Goal: Communication & Community: Answer question/provide support

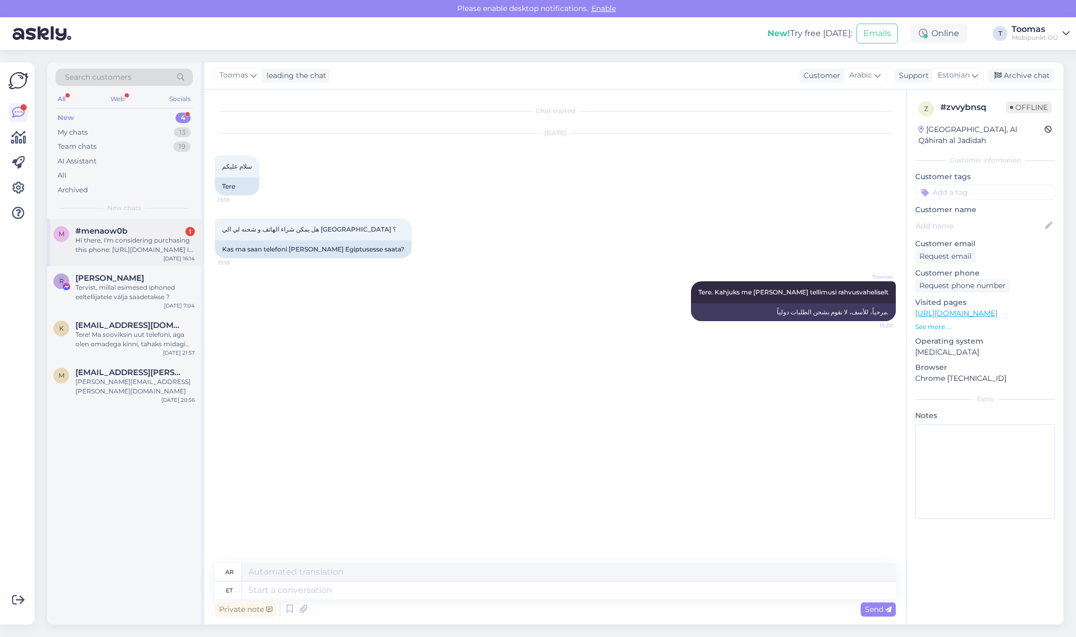
click at [106, 239] on div "Hi there, I'm considering purchasing this phone: [URL][DOMAIN_NAME] If I place …" at bounding box center [134, 245] width 119 height 19
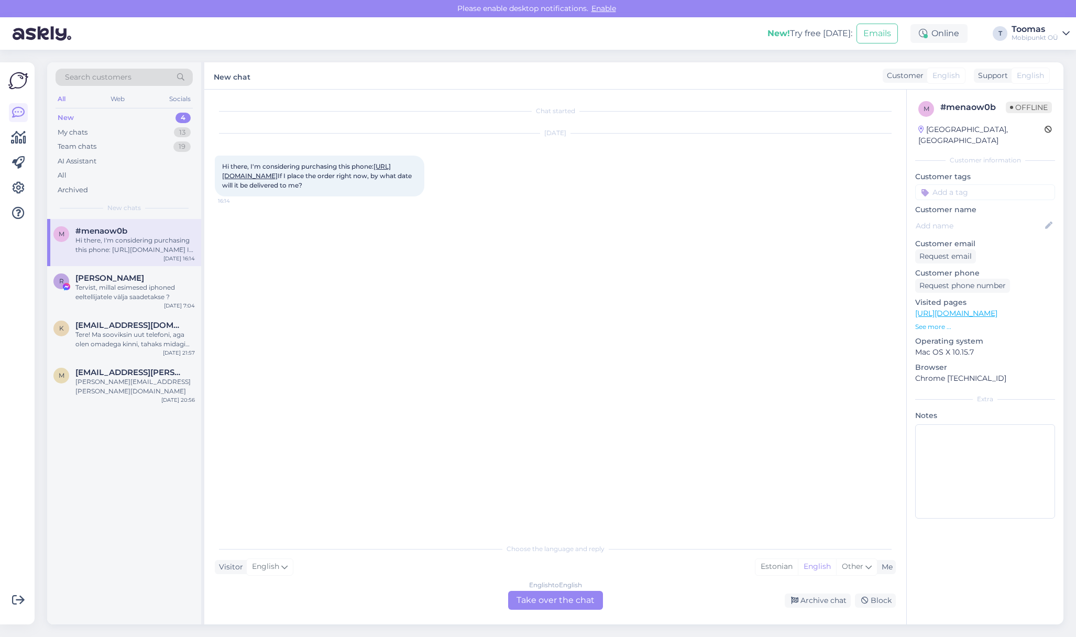
click at [338, 173] on link "[URL][DOMAIN_NAME]" at bounding box center [306, 170] width 169 height 17
click at [569, 598] on div "English to English Take over the chat" at bounding box center [555, 600] width 95 height 19
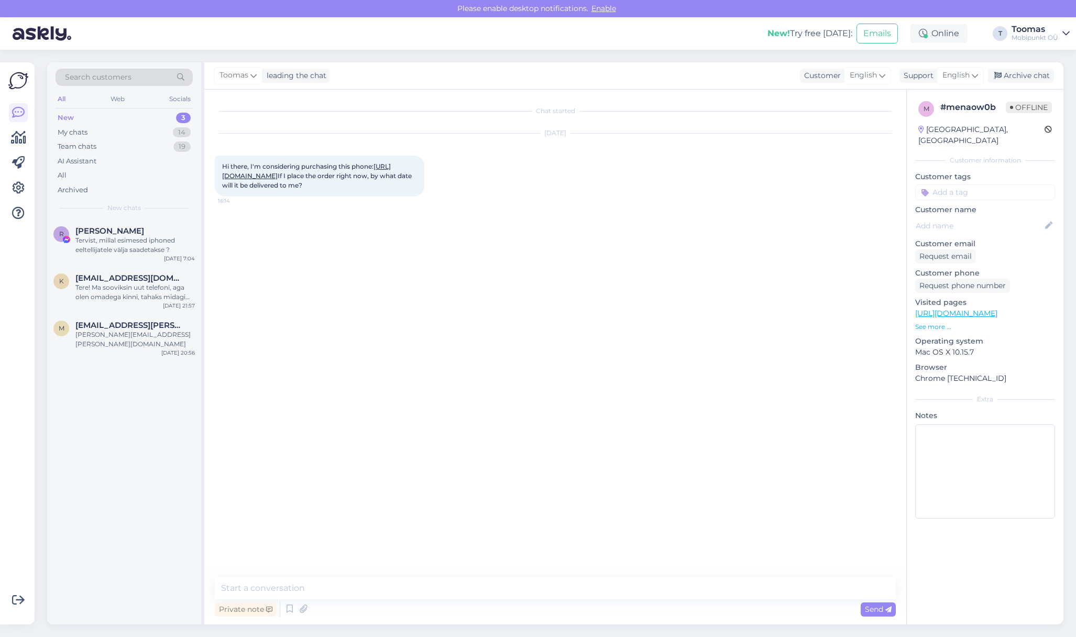
click at [575, 585] on textarea at bounding box center [555, 588] width 681 height 22
type textarea "Hello"
type textarea "It usually takes around 2 working days for the package to be delivered to a pac…"
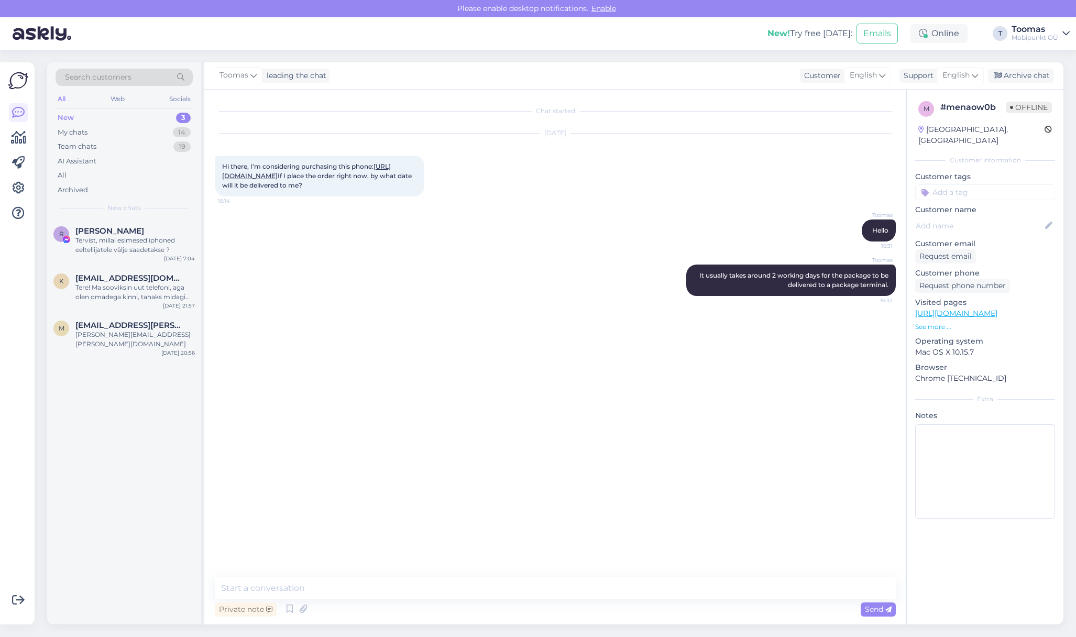
click at [388, 350] on div "Chat started [DATE] Hi there, I'm considering purchasing this phone: [URL][DOMA…" at bounding box center [560, 334] width 691 height 468
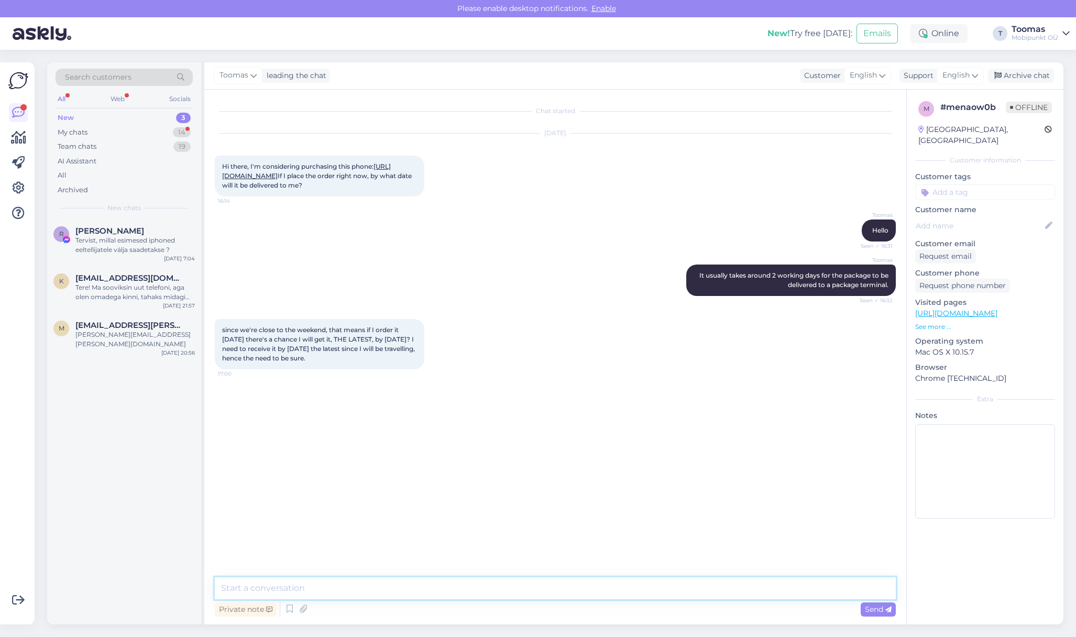
click at [342, 596] on textarea at bounding box center [555, 588] width 681 height 22
type textarea "If the parcel company doesn't mess anything up then it will arrive to you by [D…"
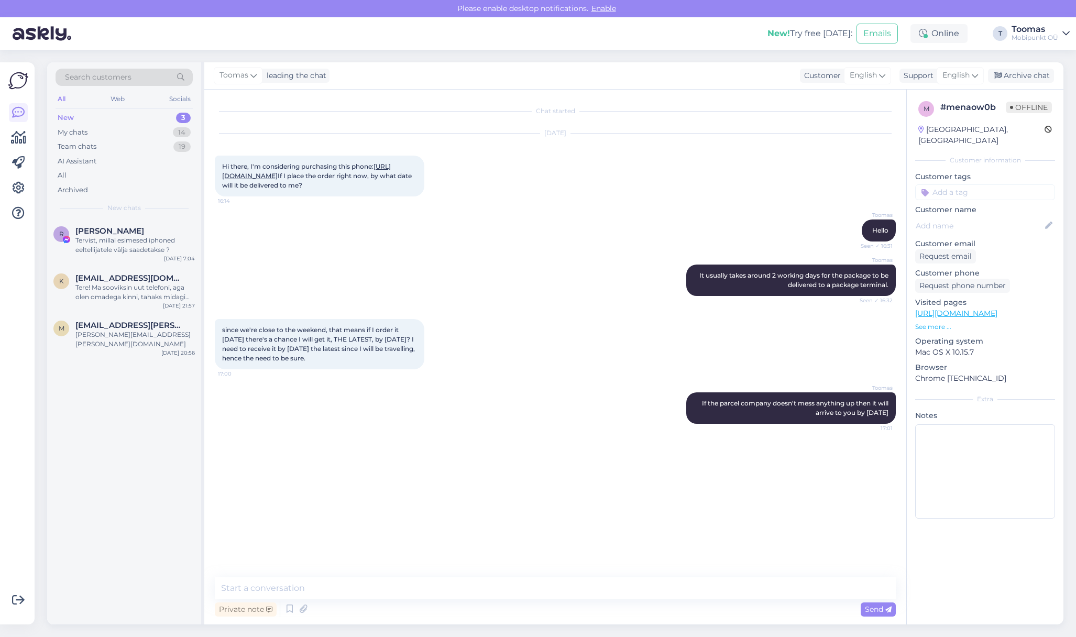
click at [943, 309] on link "[URL][DOMAIN_NAME]" at bounding box center [956, 313] width 82 height 9
click at [386, 582] on textarea at bounding box center [555, 588] width 681 height 22
type textarea "Yes,"
click at [439, 412] on div "Toomas If the parcel company doesn't mess anything up then it will arrive to yo…" at bounding box center [555, 408] width 681 height 54
click at [590, 338] on div "since we're close to the weekend, that means if I order it [DATE] there's a cha…" at bounding box center [555, 344] width 681 height 73
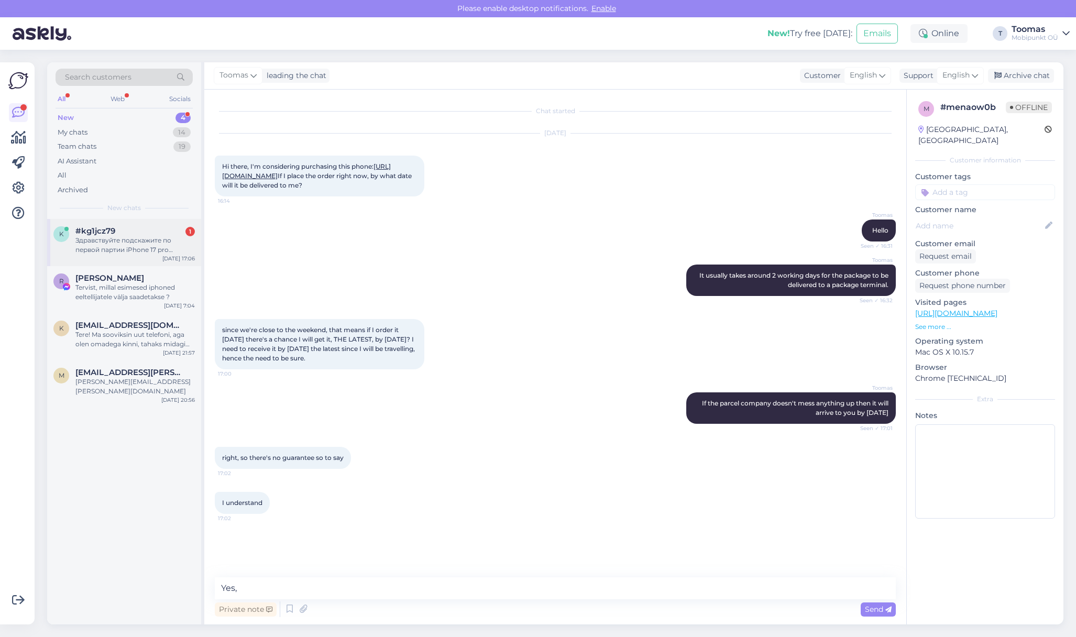
click at [103, 255] on div "k #kg1jcz79 1 Здравствуйте подскажите по первой партии iPhone 17 pro [PERSON_NA…" at bounding box center [124, 242] width 154 height 47
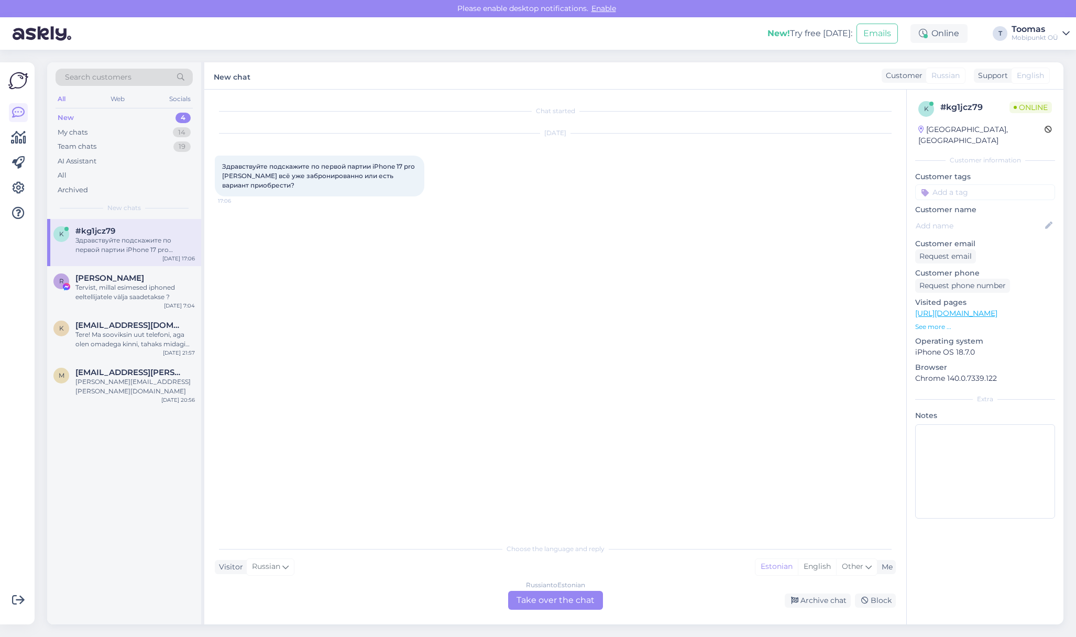
click at [535, 605] on div "Russian to Estonian Take over the chat" at bounding box center [555, 600] width 95 height 19
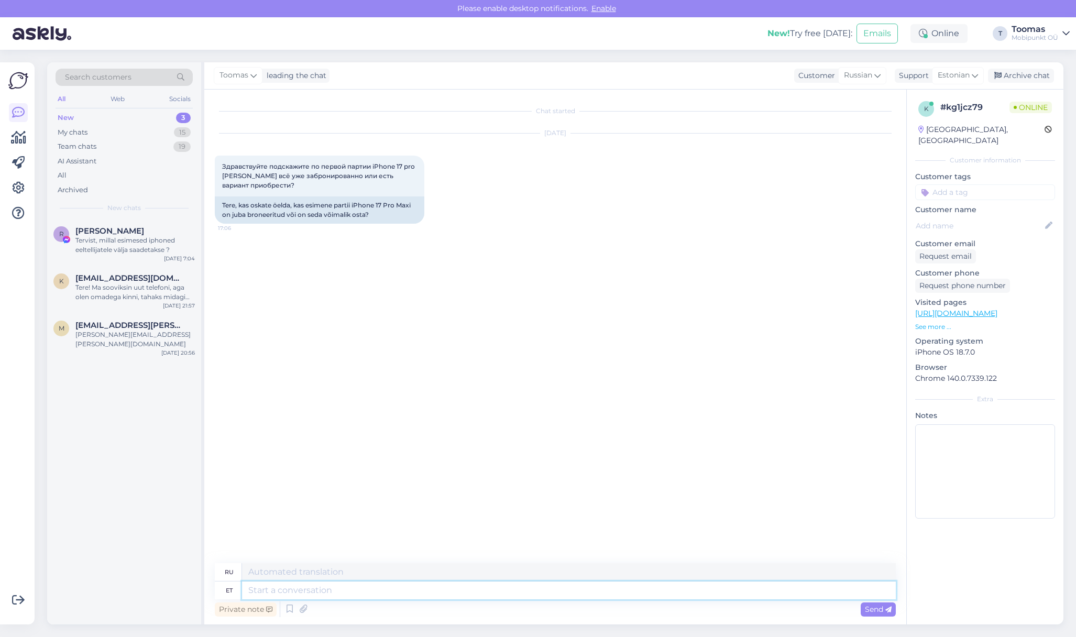
click at [417, 593] on textarea at bounding box center [569, 591] width 654 height 18
type textarea "Tere."
type textarea "Привет."
type textarea "Tere. Kõik m"
type textarea "Всем привет"
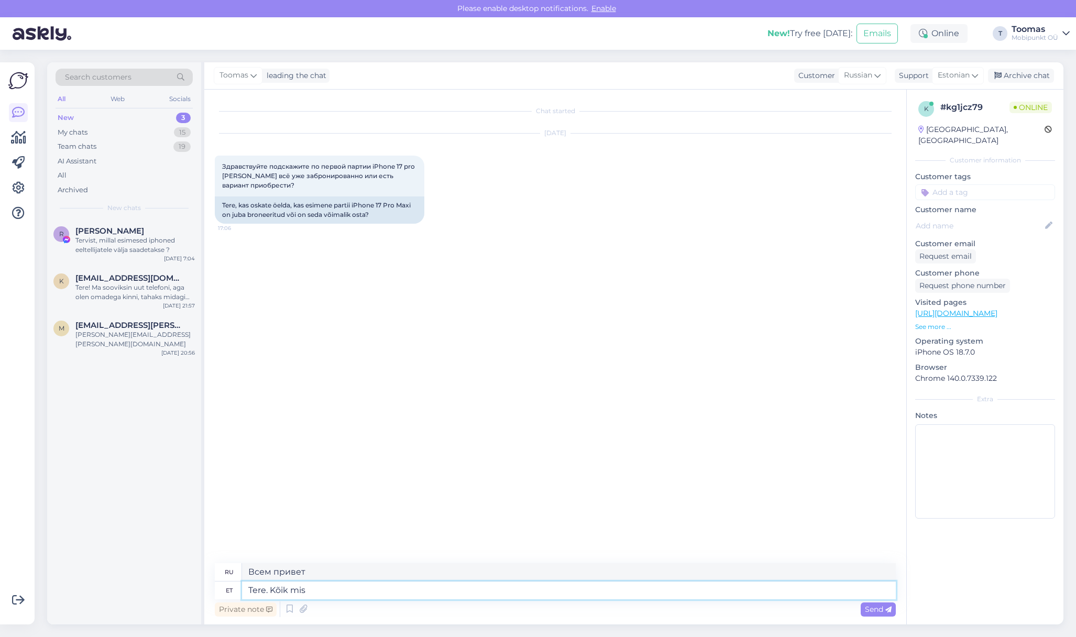
type textarea "Tere. Kõik mis"
type textarea "Привет. Всё это"
type textarea "Tere. Kõik"
type textarea "Всем привет"
type textarea "Tere. Kõik iPhone 1"
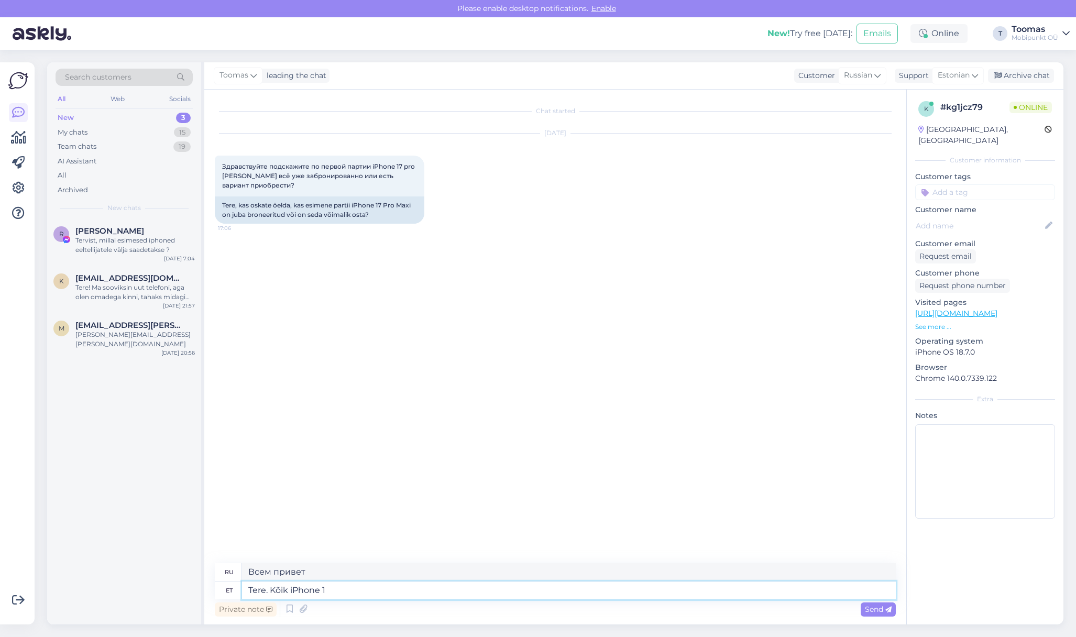
type textarea "Привет. Все iPhone"
type textarea "Tere. Kõik iPhone 17 Pro"
type textarea "Привет. Все iPhone 17"
type textarea "Tere. Kõik iPhone 17 Pro Ma"
type textarea "Привет. Все iPhone 17 Pro"
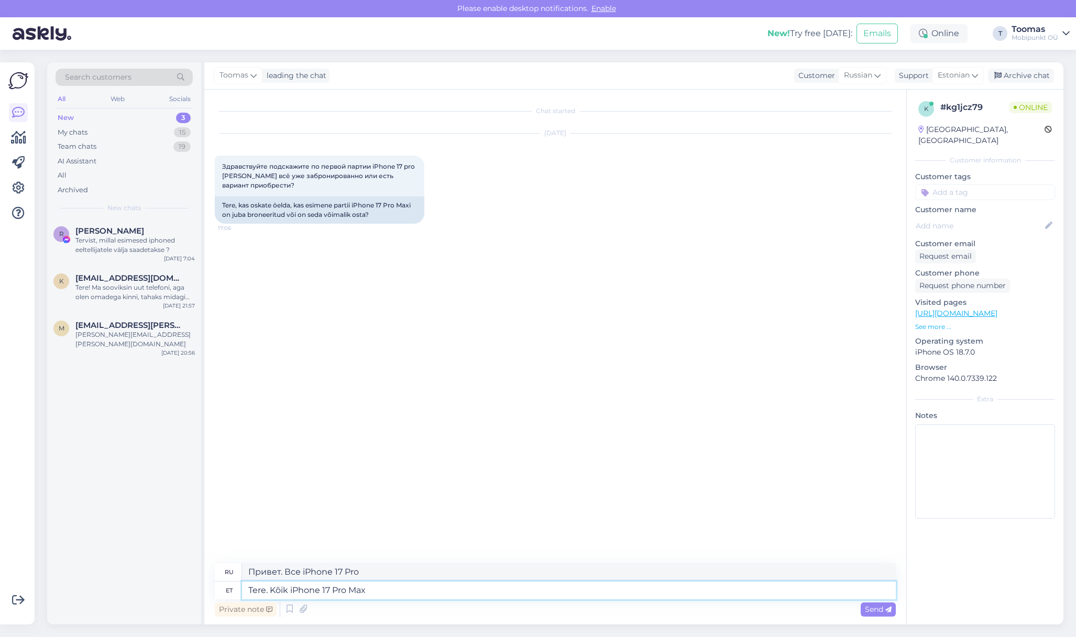
type textarea "Tere. Kõik iPhone 17 Pro Max"
type textarea "Привет. Все iPhone 17 Pro Max"
type textarea "Tere. Kõik iPhone 17 Pro Max variandid mi"
type textarea "Привет. Все варианты iPhone 17 Pro Max"
type textarea "Tere. Kõik iPhone 17 Pro Max variandid mis"
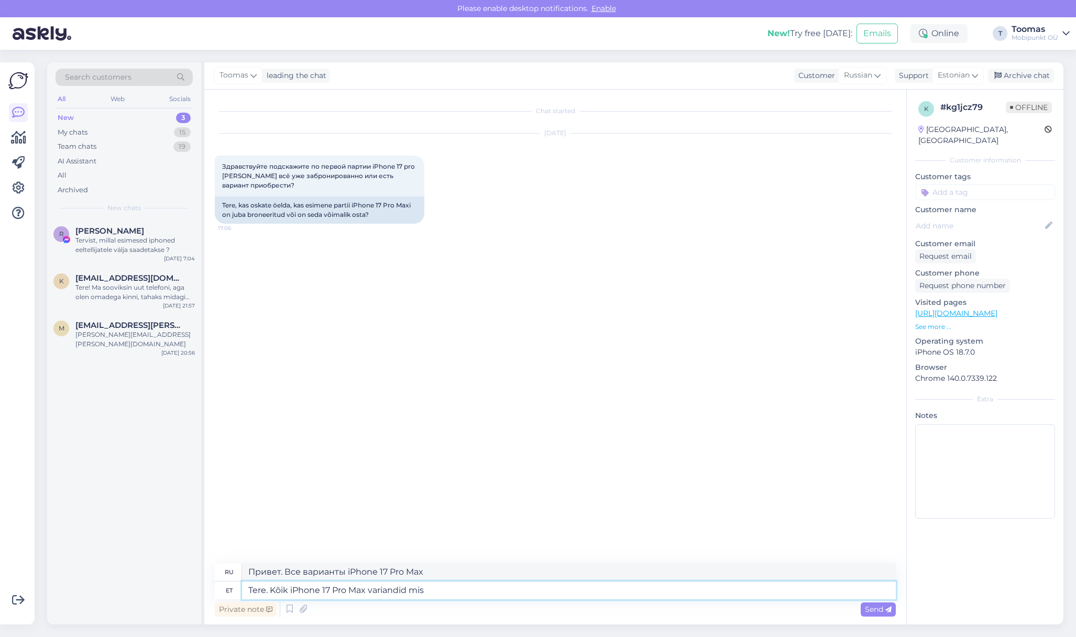
type textarea "Привет. Все варианты iPhone 17 Pro Max, которые"
type textarea "Tere. Kõik iPhone 17 Pro Max variandid mis järgmise"
type textarea "Здравствуйте. Все варианты iPhone 17 Pro Max, перечисленные ниже."
type textarea "Tere. Kõik iPhone 17 Pro Max variandid mis järgmise paari nä"
type textarea "Здравствуйте. Все варианты iPhone 17 Pro Max, которые поступят в продажу в ближ…"
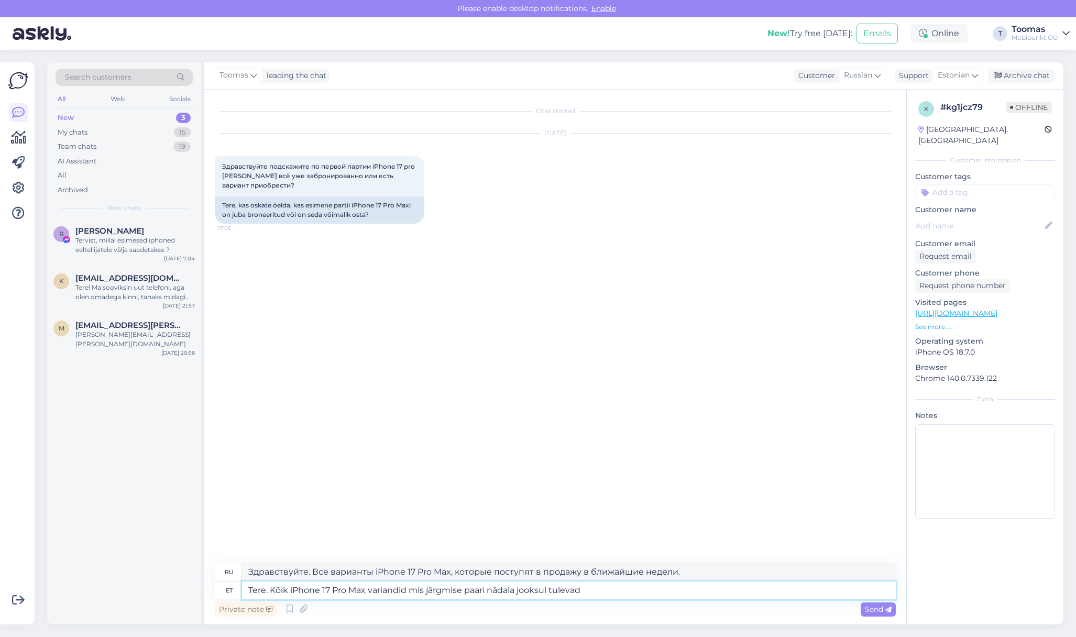
type textarea "Tere. Kõik iPhone 17 Pro Max variandid mis järgmise paari nädala jooksul tuleva…"
type textarea "Привет! Все версии iPhone 17 Pro Max, которые поступят в продажу в ближайшие не…"
type textarea "Tere. Kõik iPhone 17 Pro Max variandid mis järgmise paari nädala jooksul tuleva…"
type textarea "Здравствуйте. Все версии iPhone 17 Pro Max, которые выйдут в ближайшие недели,"
type textarea "Tere. Kõik iPhone 17 Pro Max variandid mis järgmise paari nädala jooksul tuleva…"
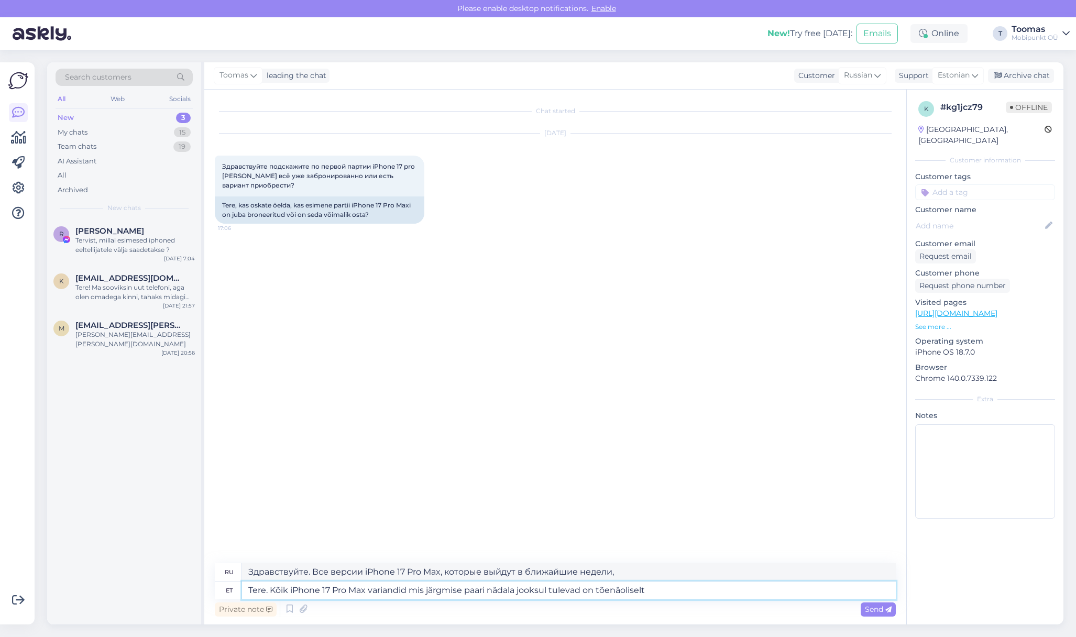
type textarea "Здравствуйте. Все версии iPhone 17 Pro Max, которые выйдут в ближайшие недели, …"
type textarea "Tere. Kõik iPhone 17 Pro Max variandid mis järgmise paari nädala jooksul tuleva…"
type textarea "Здравствуйте. Все версии iPhone 17 Pro Max, которые выйдут в ближайшие недели, …"
type textarea "Tere. Kõik iPhone 17 Pro Max variandid mis järgmise paari nädala jooksul tuleva…"
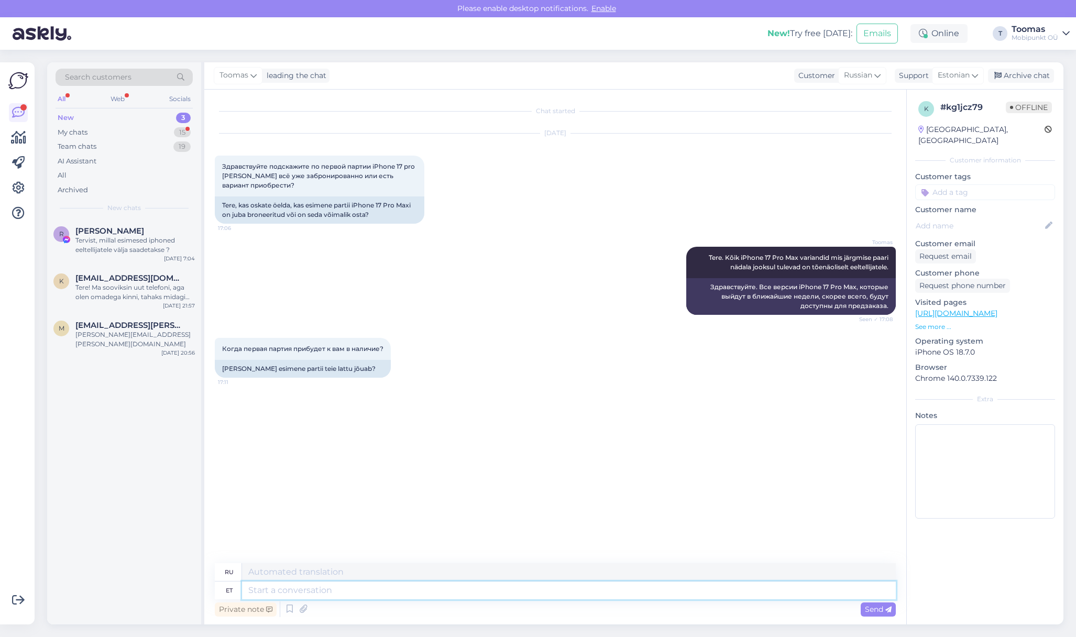
click at [385, 591] on textarea at bounding box center [569, 591] width 654 height 18
type textarea "Mõn"
type textarea "Некоторый"
type textarea "M"
type textarea "Esimesed"
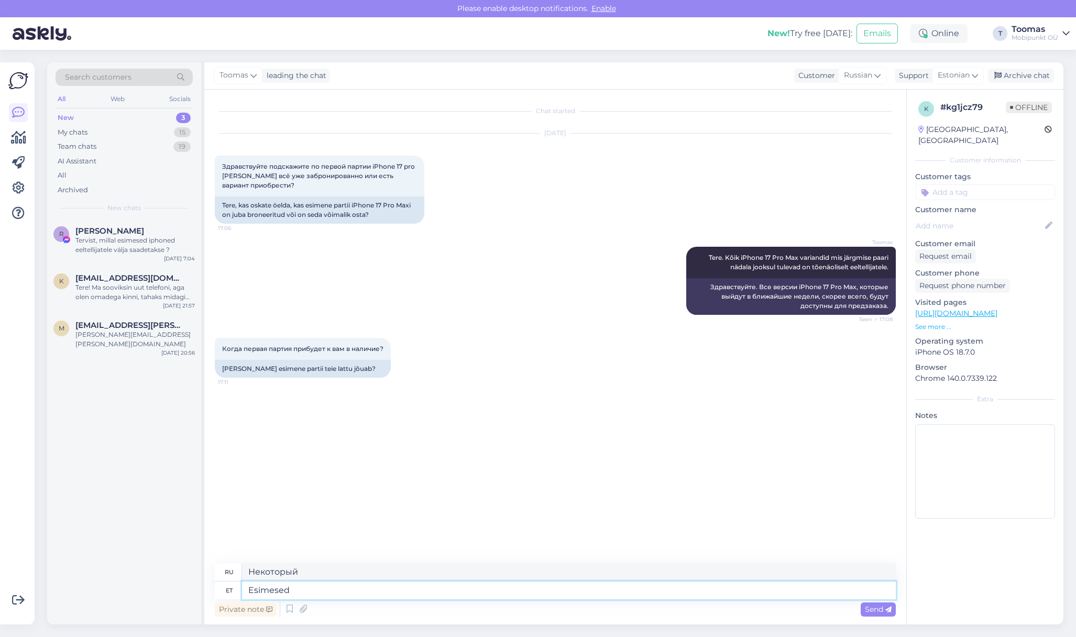
type textarea "Первый"
type textarea "Esimesed telefonid"
type textarea "Первые телефоны"
type textarea "Esimesed telefonid hakkavad"
type textarea "Появляются первые телефоны"
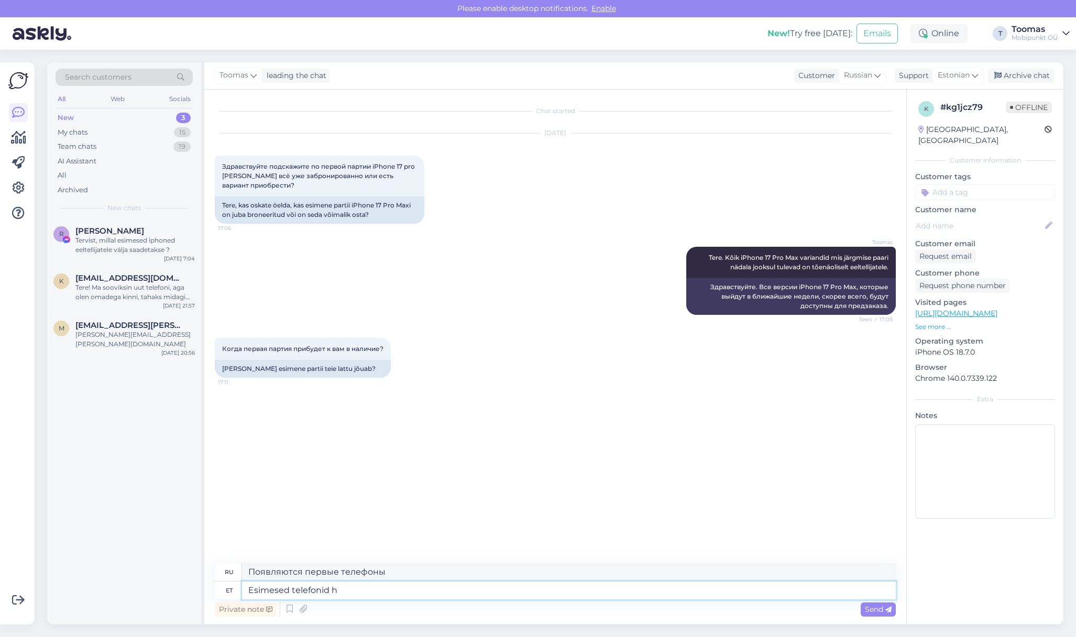
type textarea "Esimesed telefonid"
type textarea "Первые телефоны"
type textarea "Esimesed telefonid jõuavad a"
type textarea "Появляются первые телефоны"
type textarea "Esimesed telefonid jõuavad alates h"
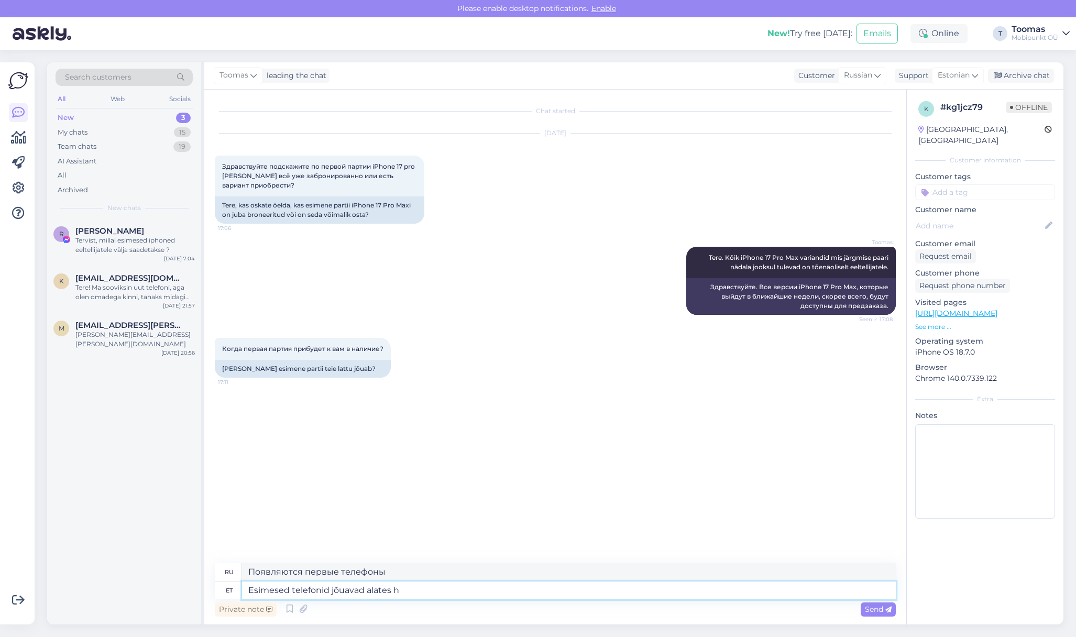
type textarea "Первые телефоны поступят из"
type textarea "Esimesed telefonid jõuavad alates homsest"
type textarea "Первые телефоны поступят уже завтра."
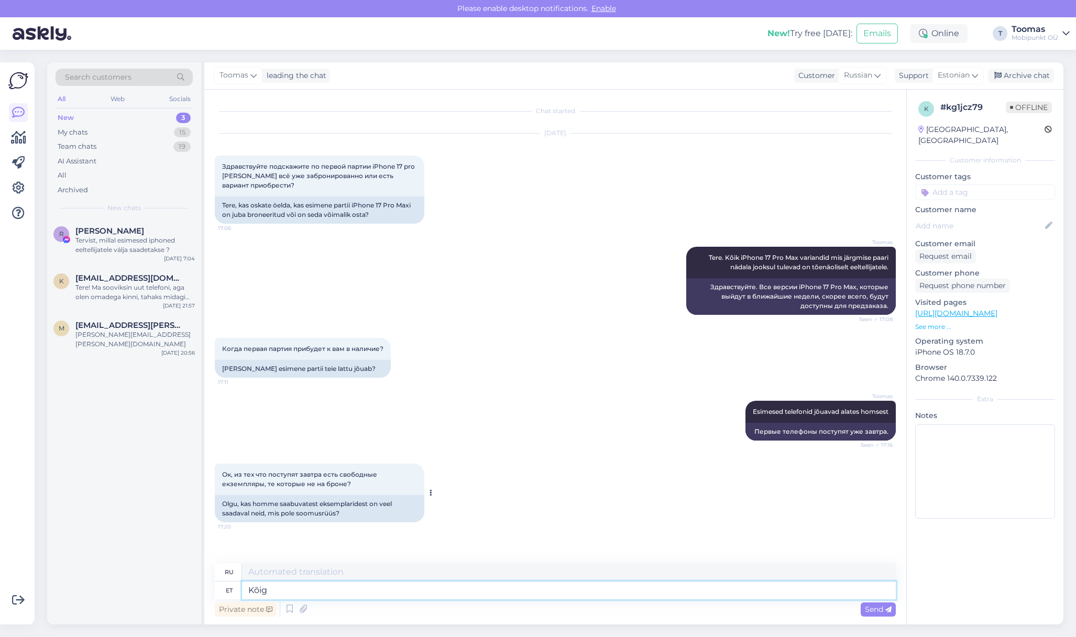
type textarea "Kõigi"
type textarea "Привет"
type textarea "Kõigile o"
type textarea "Для всех"
type textarea "Kõigile on"
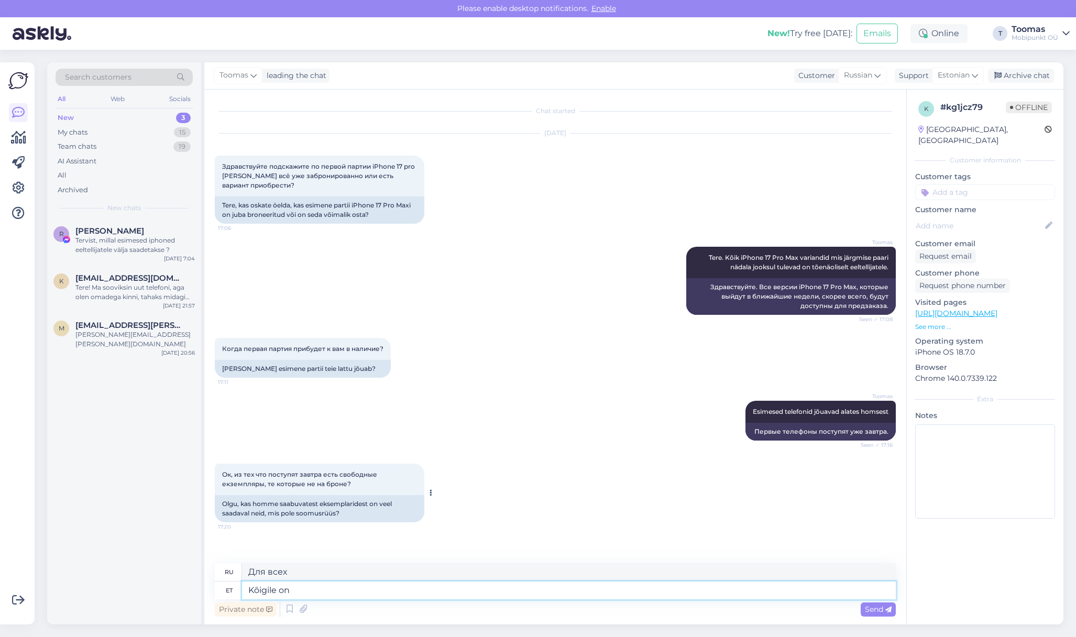
type textarea "Есть для всех"
type textarea "Kõigile on eeltellimus te"
type textarea "У всех есть предварительный заказ"
type textarea "Kõigile on eeltellimus tehtud"
type textarea "Все уже предварительно заказаны."
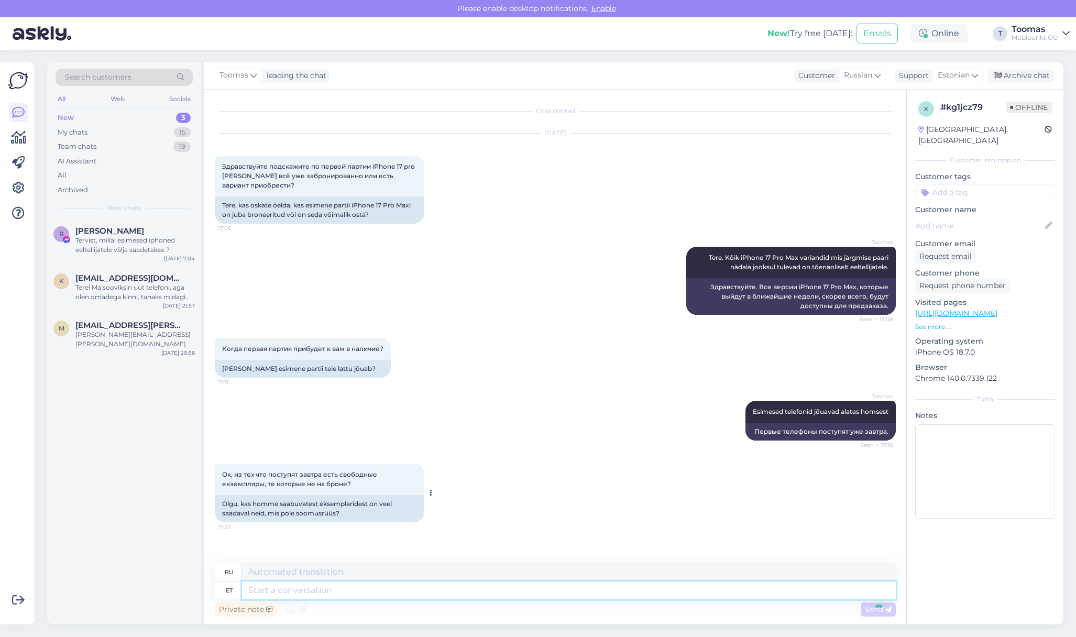
scroll to position [43, 0]
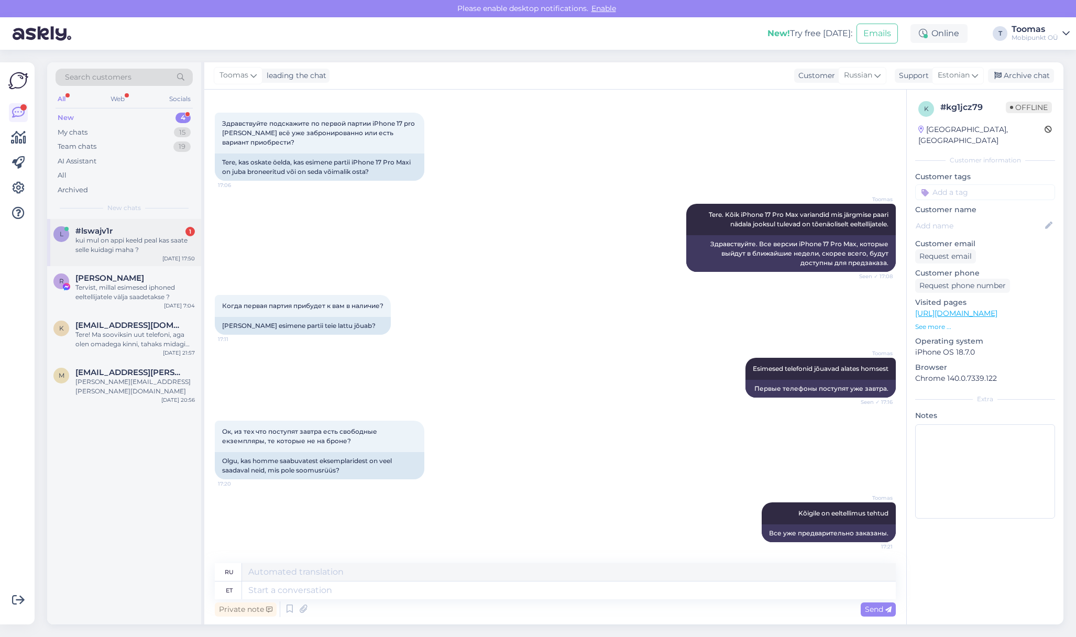
click at [146, 236] on div "kui mul on appi keeld peal kas saate selle kuidagi maha ?" at bounding box center [134, 245] width 119 height 19
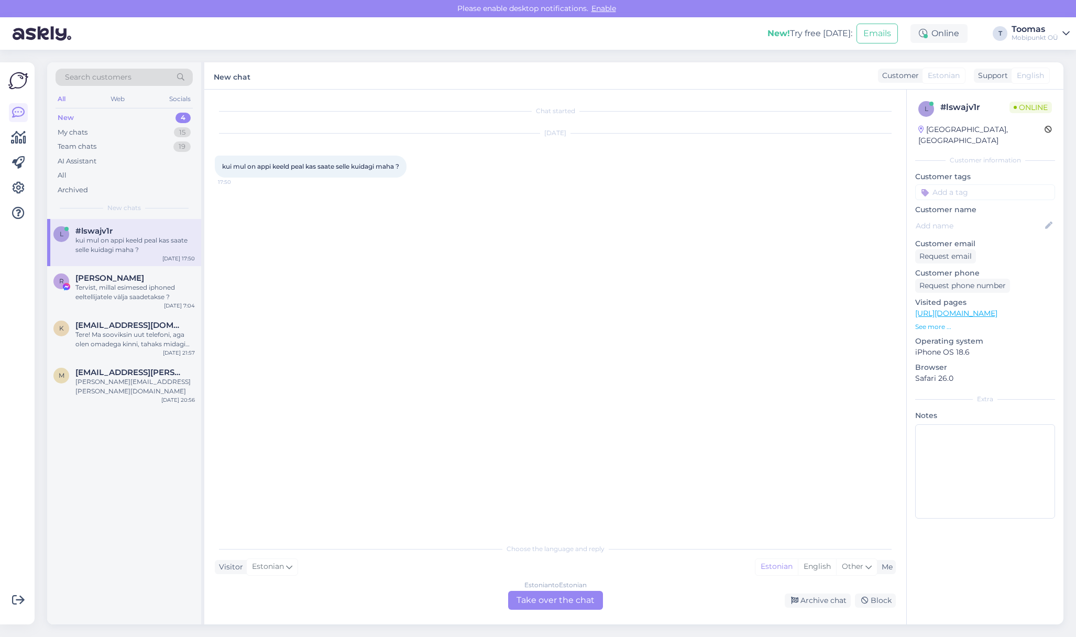
click at [547, 601] on div "Estonian to Estonian Take over the chat" at bounding box center [555, 600] width 95 height 19
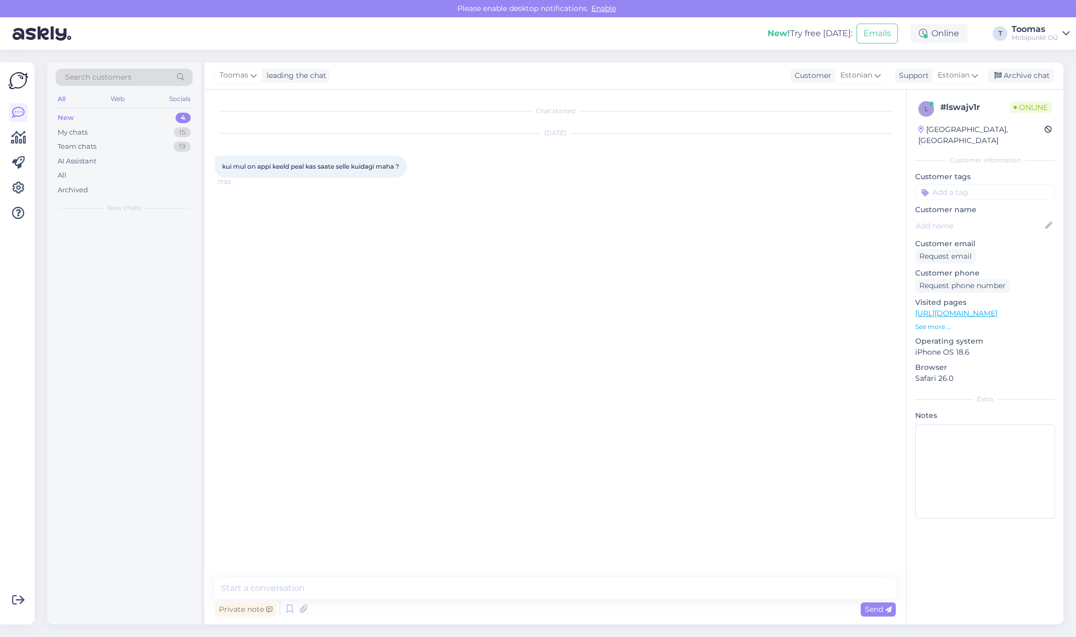
click at [547, 600] on div "Private note Send" at bounding box center [555, 609] width 681 height 20
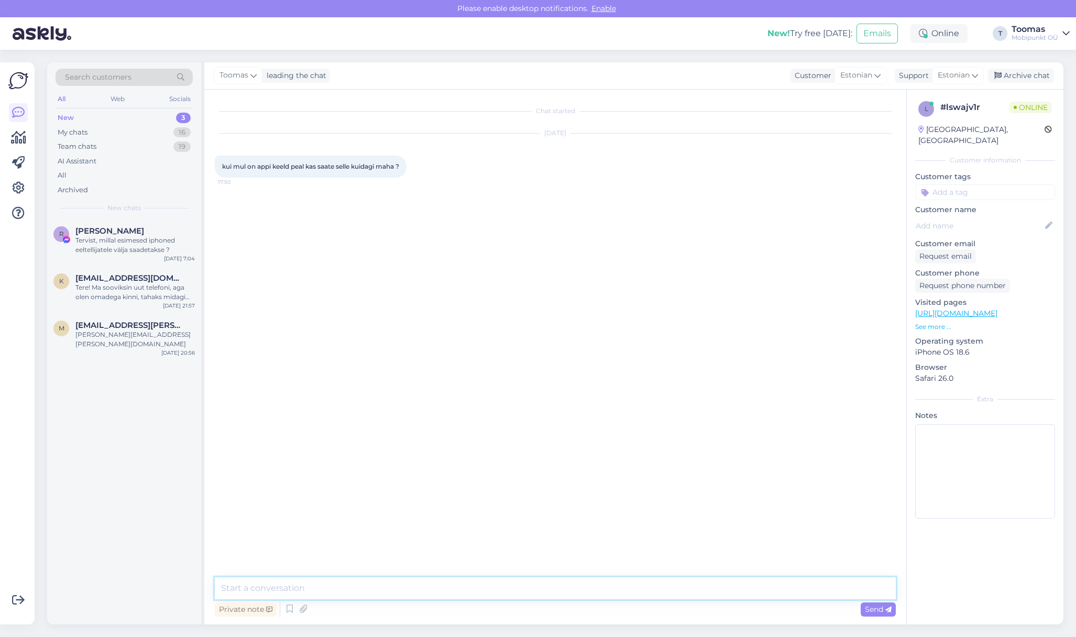
click at [525, 581] on textarea at bounding box center [555, 588] width 681 height 22
type textarea "Tere. Kahjuks meie sellega aidata ei saa. Võite pöörduda Apple ametliku kasutaj…"
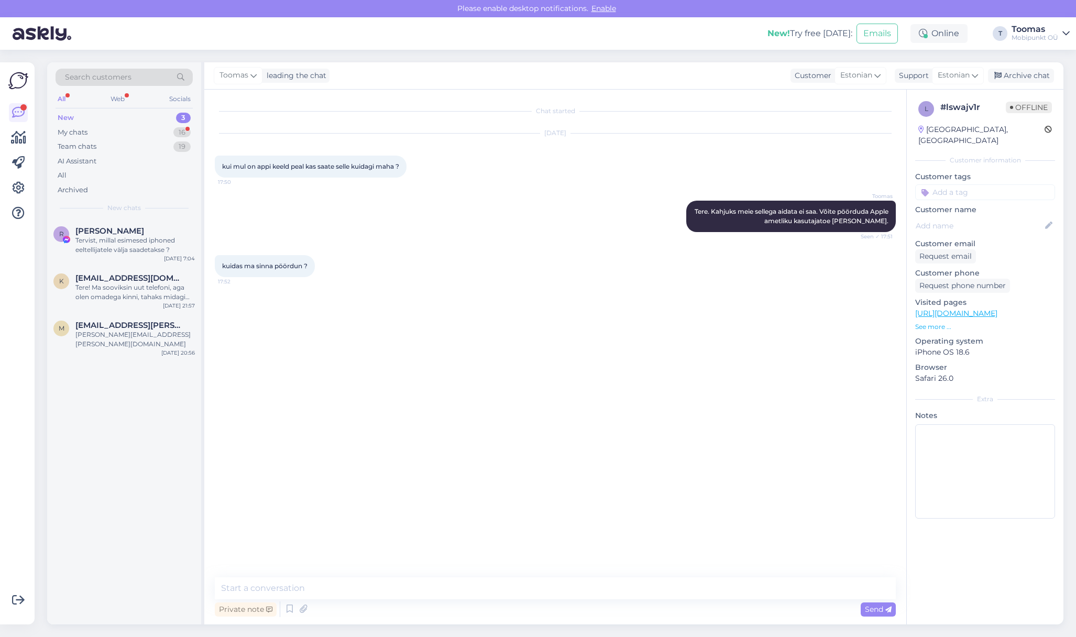
click at [460, 264] on div "kuidas ma sinna pöördun ? 17:52" at bounding box center [555, 266] width 681 height 45
